Goal: Task Accomplishment & Management: Manage account settings

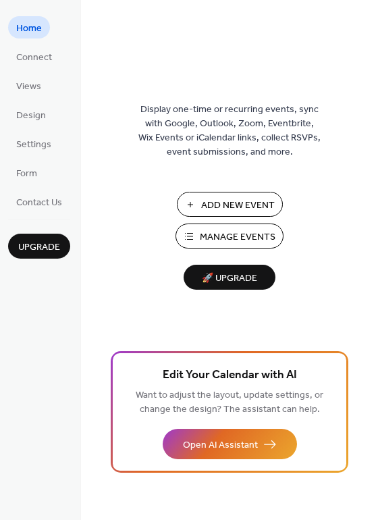
click at [226, 235] on span "Manage Events" at bounding box center [238, 237] width 76 height 14
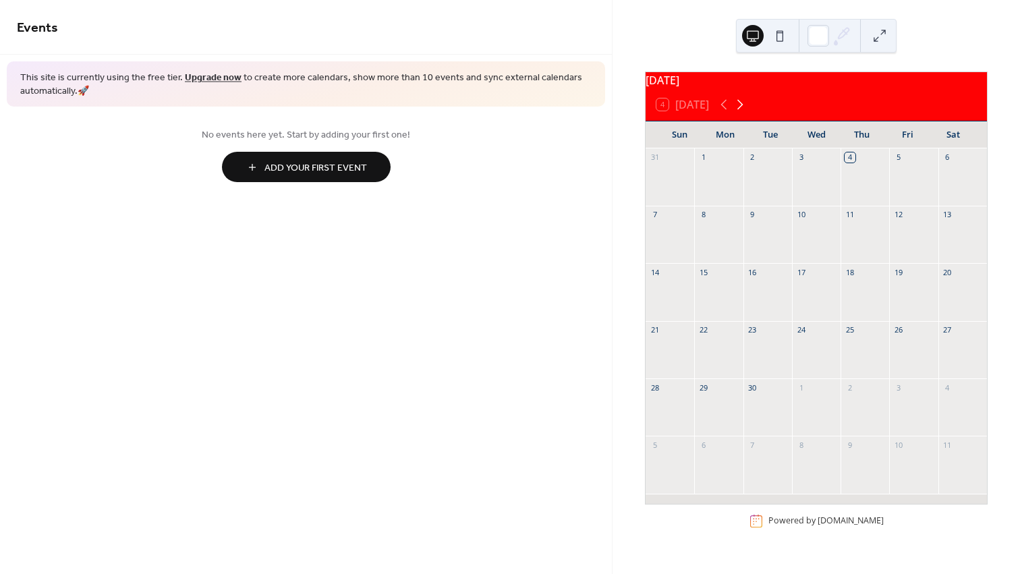
click at [744, 111] on icon at bounding box center [740, 104] width 16 height 16
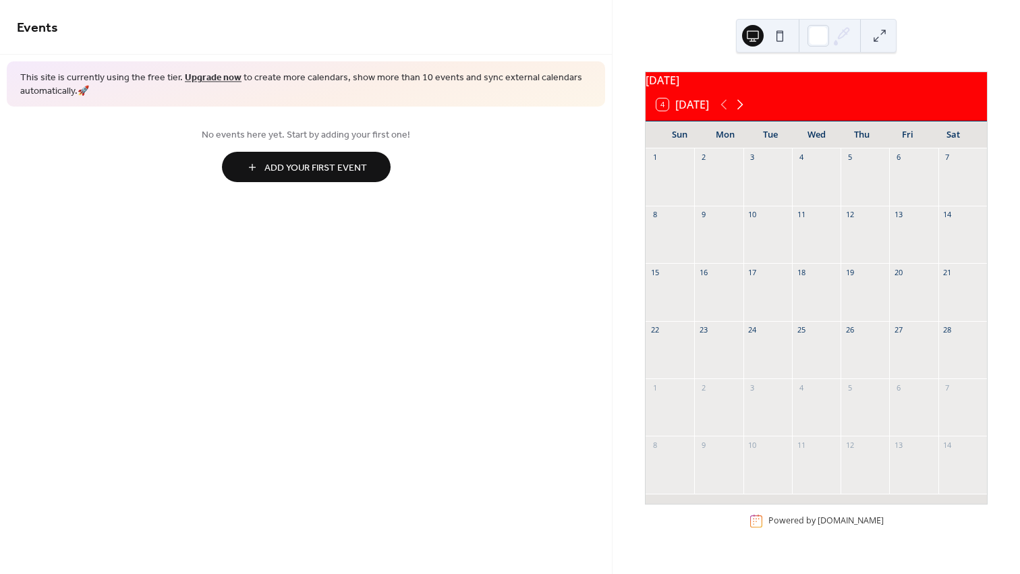
click at [744, 111] on icon at bounding box center [740, 104] width 16 height 16
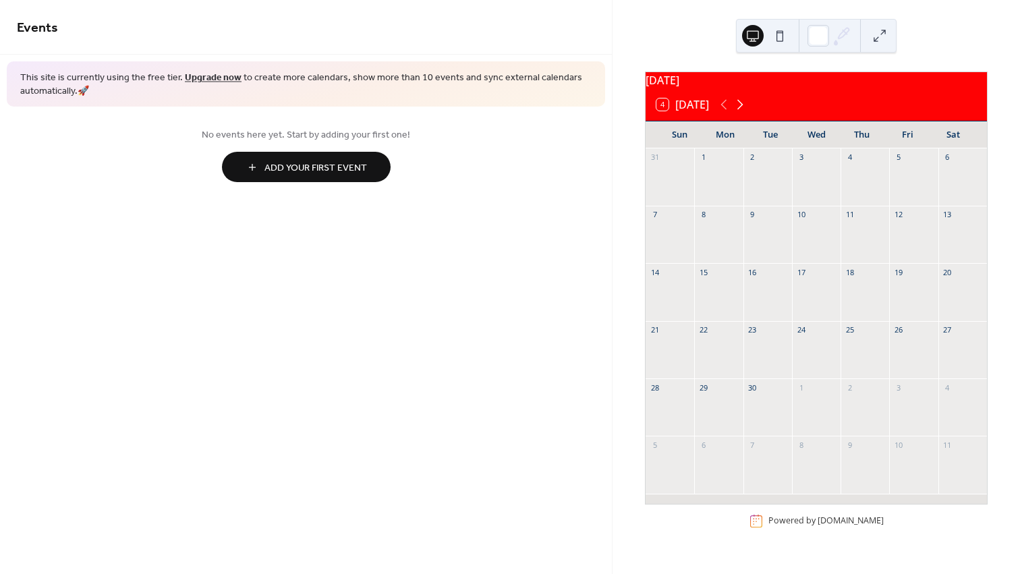
click at [744, 111] on icon at bounding box center [740, 104] width 16 height 16
click at [727, 113] on icon at bounding box center [724, 104] width 16 height 16
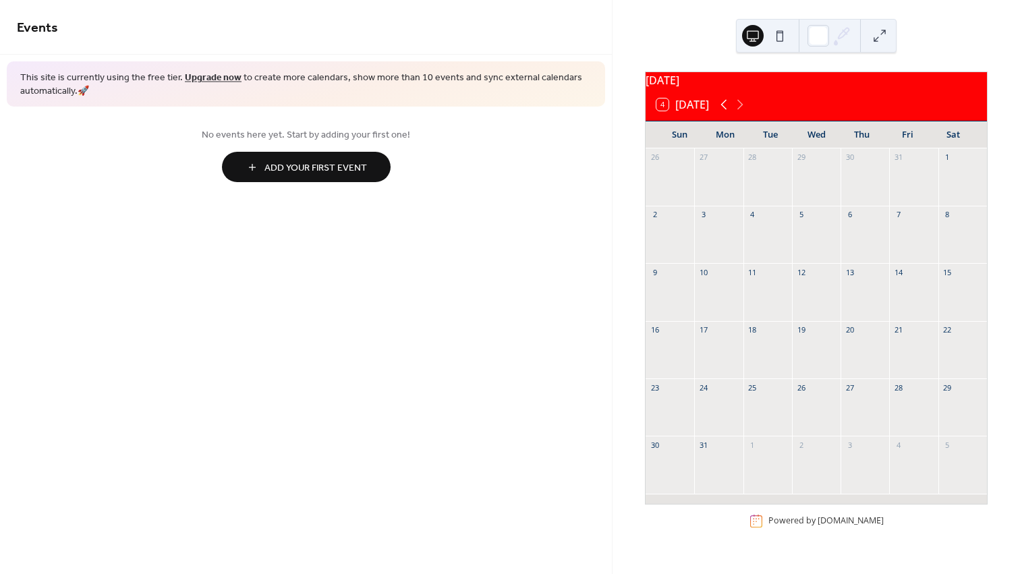
click at [727, 113] on icon at bounding box center [724, 104] width 16 height 16
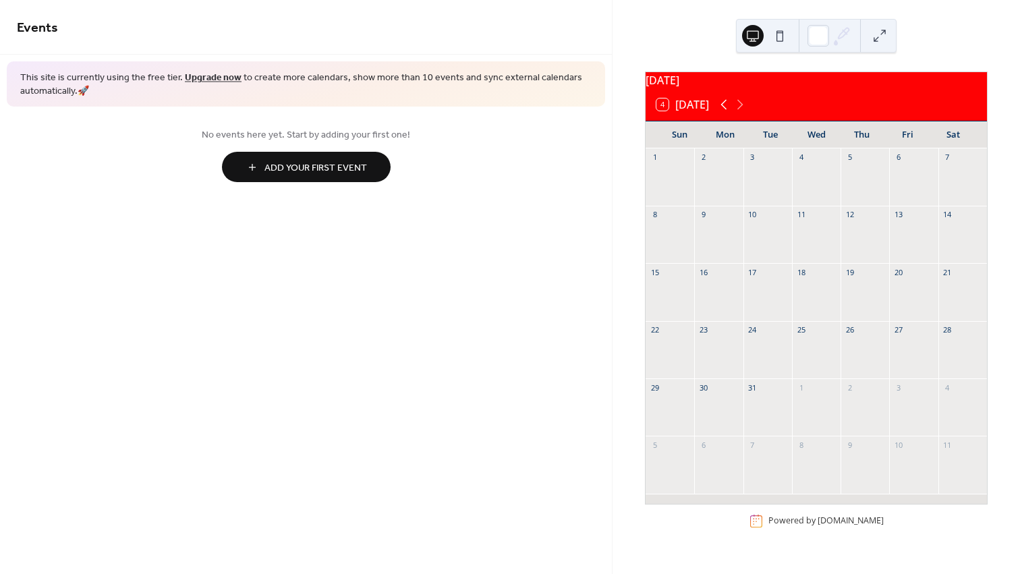
click at [727, 113] on icon at bounding box center [724, 104] width 16 height 16
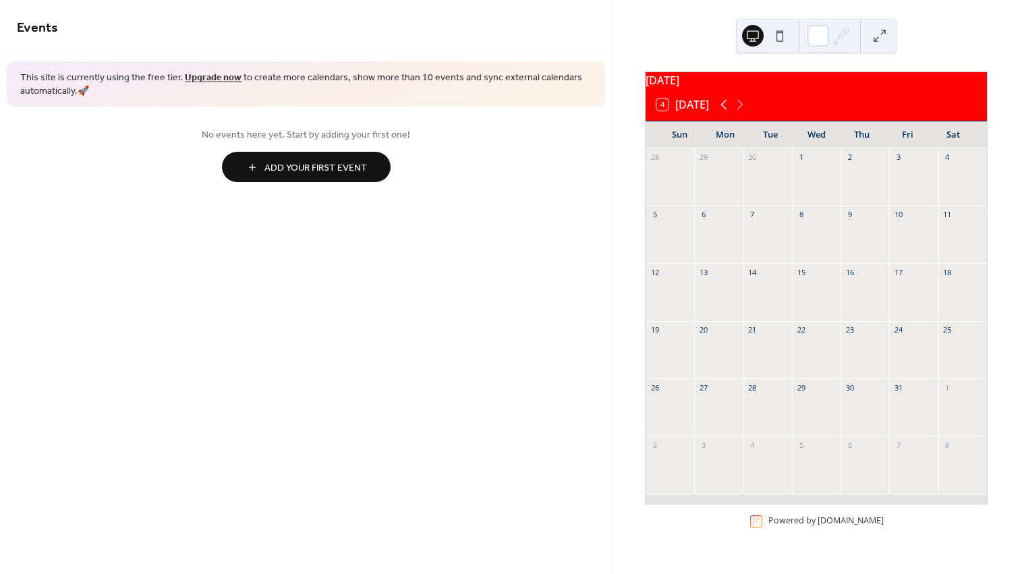
click at [726, 113] on icon at bounding box center [724, 104] width 16 height 16
click at [785, 37] on button at bounding box center [780, 36] width 22 height 22
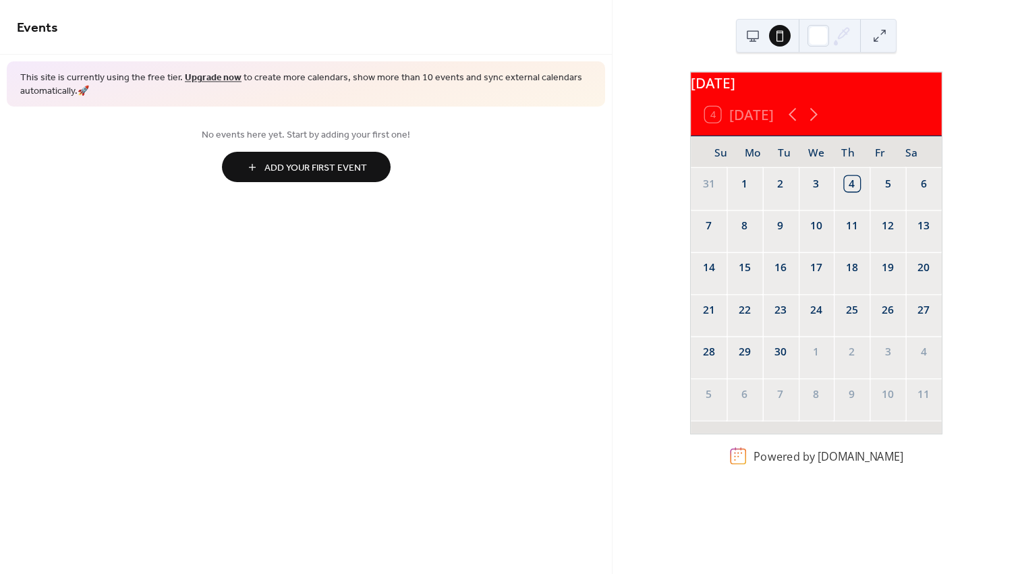
click at [752, 36] on button at bounding box center [753, 36] width 22 height 22
